Goal: Information Seeking & Learning: Learn about a topic

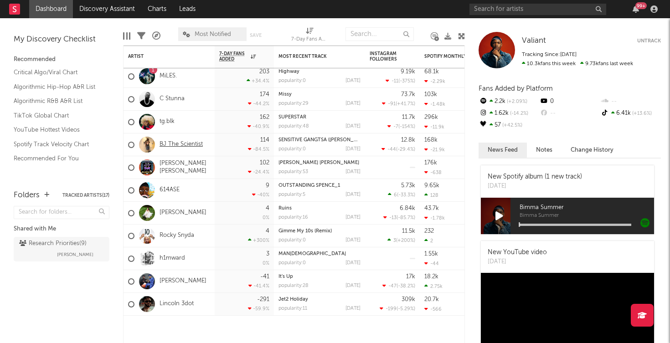
click at [194, 148] on link "BJ The Scientist" at bounding box center [181, 145] width 43 height 8
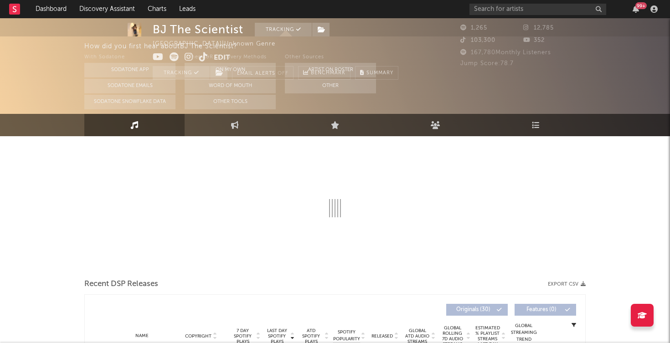
select select "1w"
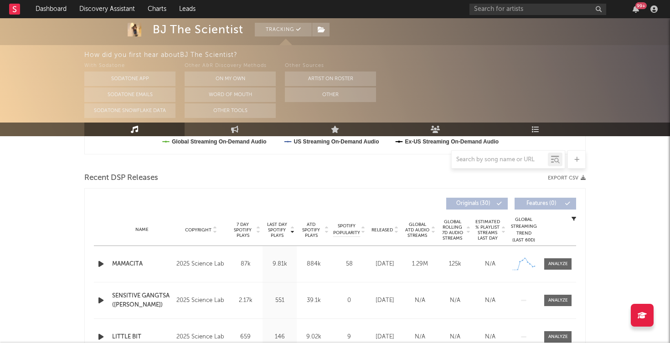
scroll to position [295, 0]
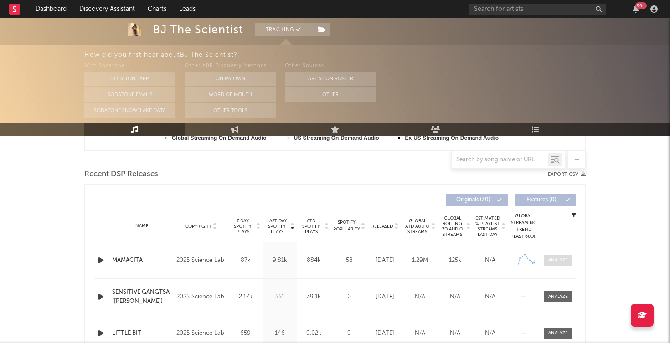
click at [556, 258] on div at bounding box center [558, 260] width 20 height 7
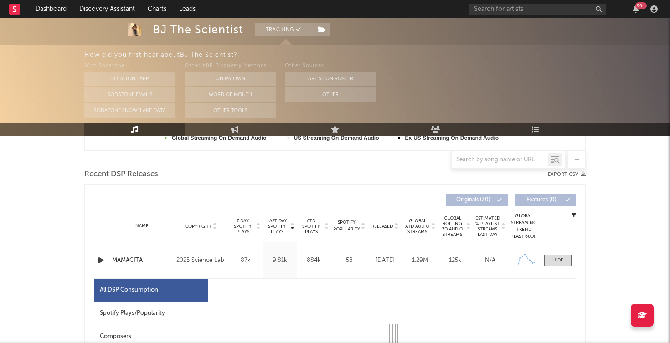
select select "1w"
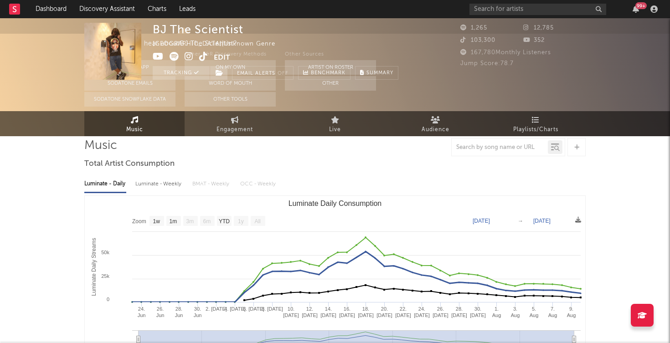
scroll to position [0, 0]
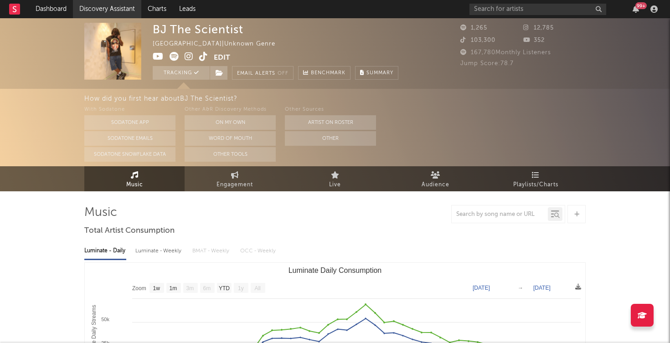
click at [113, 10] on link "Discovery Assistant" at bounding box center [107, 9] width 68 height 18
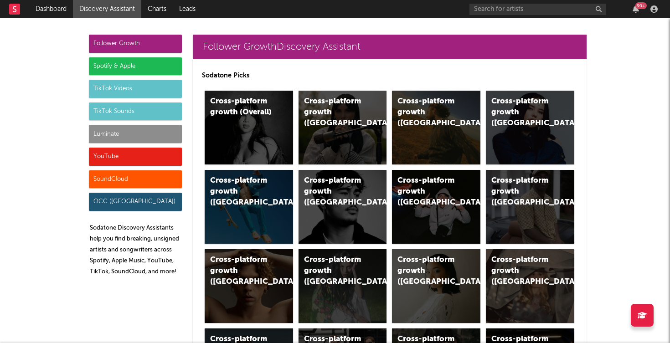
click at [135, 156] on div "YouTube" at bounding box center [135, 157] width 93 height 18
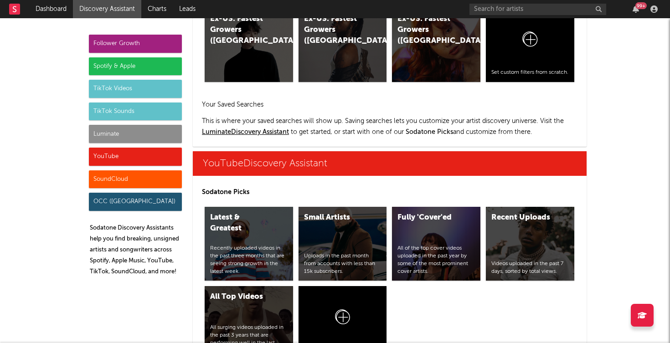
scroll to position [5126, 0]
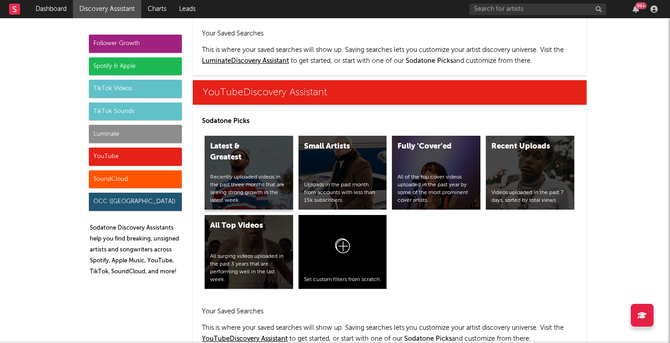
click at [257, 174] on div "Recently uploaded videos in the past three months that are seeing strong growth…" at bounding box center [248, 189] width 77 height 31
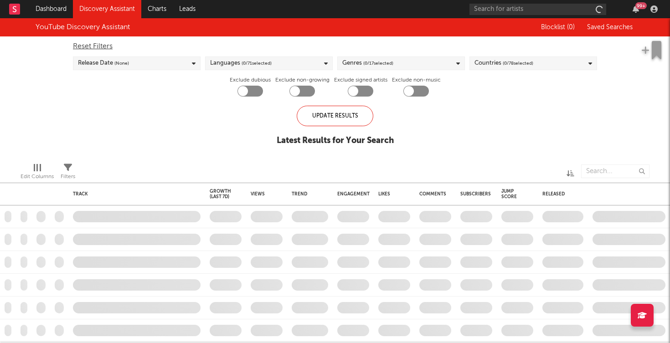
checkbox input "true"
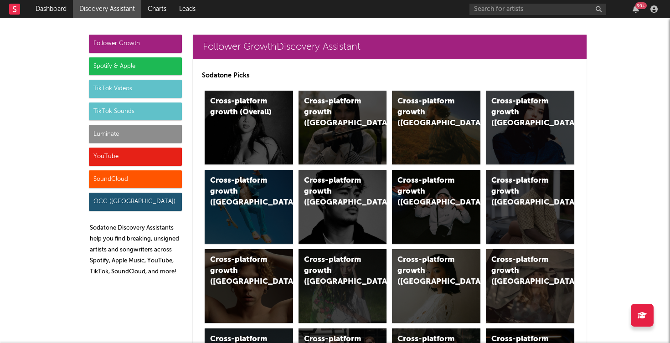
click at [118, 46] on div "Follower Growth" at bounding box center [135, 44] width 93 height 18
click at [47, 7] on link "Dashboard" at bounding box center [51, 9] width 44 height 18
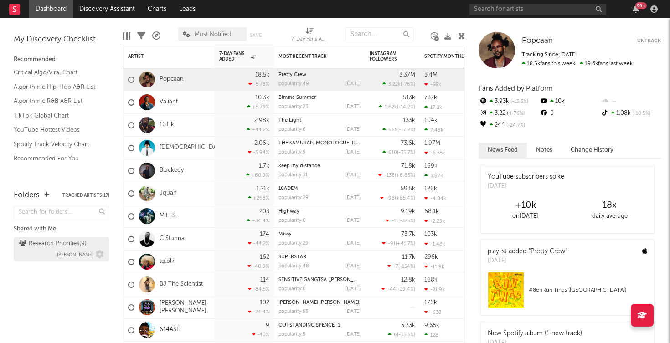
click at [74, 244] on div "Research Priorities ( 9 )" at bounding box center [52, 243] width 67 height 11
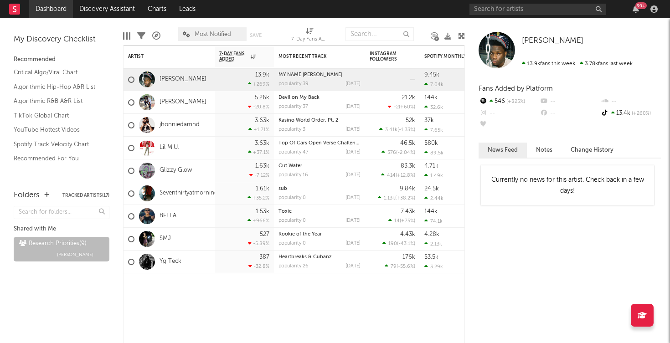
click at [59, 16] on link "Dashboard" at bounding box center [51, 9] width 44 height 18
